Goal: Task Accomplishment & Management: Manage account settings

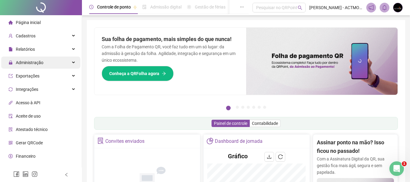
click at [30, 61] on span "Administração" at bounding box center [30, 62] width 28 height 5
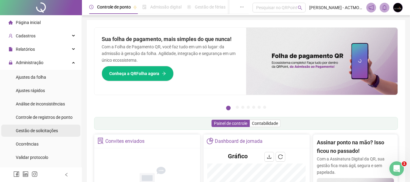
click at [46, 130] on span "Gestão de solicitações" at bounding box center [37, 130] width 42 height 5
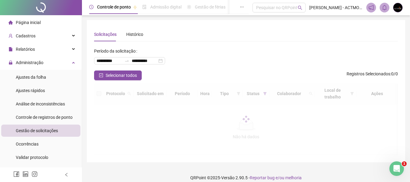
scroll to position [6, 0]
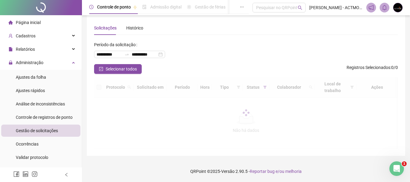
click at [43, 130] on span "Gestão de solicitações" at bounding box center [37, 130] width 42 height 5
click at [54, 115] on span "Controle de registros de ponto" at bounding box center [44, 117] width 57 height 5
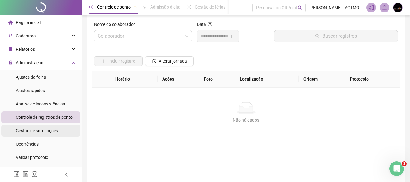
click at [58, 132] on li "Gestão de solicitações" at bounding box center [40, 130] width 79 height 12
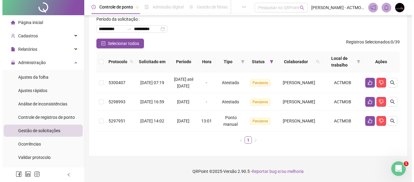
scroll to position [42, 0]
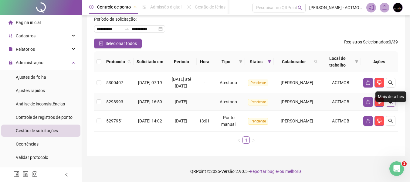
click at [389, 97] on button "button" at bounding box center [390, 102] width 10 height 10
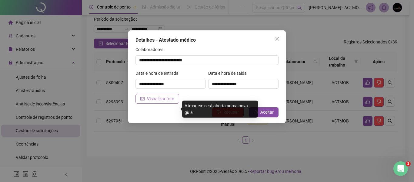
click at [162, 97] on span "Visualizar foto" at bounding box center [160, 98] width 27 height 7
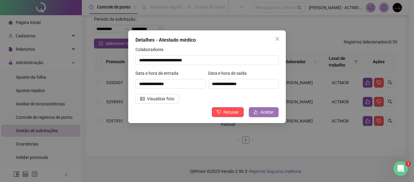
click at [254, 114] on button "Aceitar" at bounding box center [264, 112] width 30 height 10
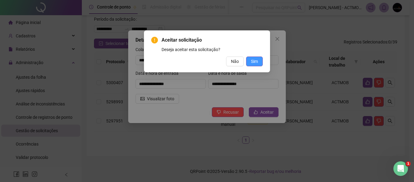
click at [257, 61] on span "Sim" at bounding box center [254, 61] width 7 height 7
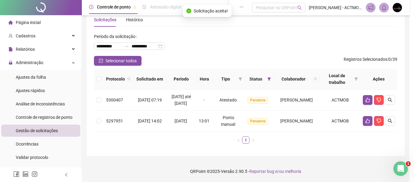
scroll to position [21, 0]
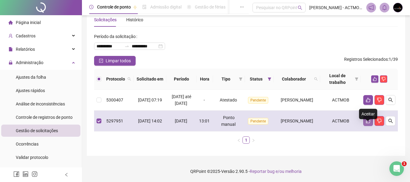
click at [368, 121] on icon "like" at bounding box center [367, 120] width 5 height 5
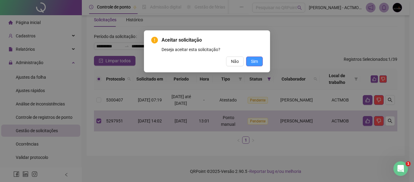
click at [260, 62] on button "Sim" at bounding box center [254, 61] width 17 height 10
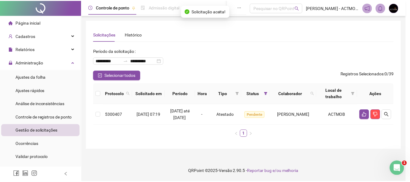
scroll to position [0, 0]
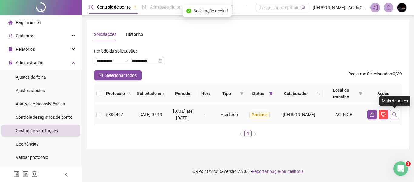
click at [395, 114] on icon "search" at bounding box center [394, 114] width 5 height 5
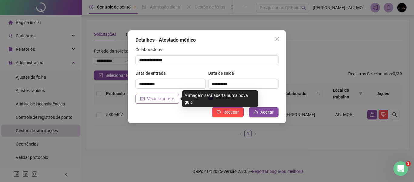
click at [159, 99] on span "Visualizar foto" at bounding box center [160, 98] width 27 height 7
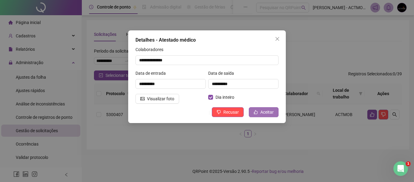
click at [261, 114] on button "Aceitar" at bounding box center [264, 112] width 30 height 10
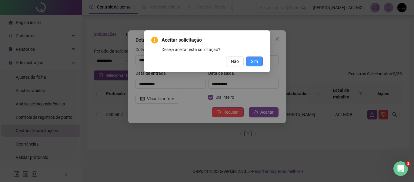
click at [252, 62] on span "Sim" at bounding box center [254, 61] width 7 height 7
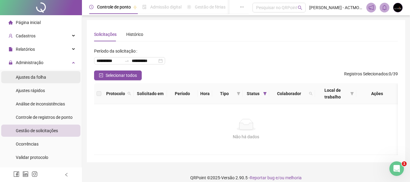
click at [39, 76] on span "Ajustes da folha" at bounding box center [31, 77] width 30 height 5
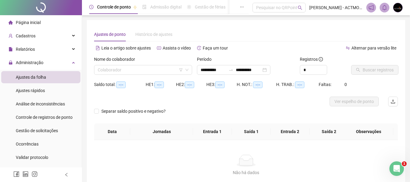
type input "**********"
